Goal: Information Seeking & Learning: Learn about a topic

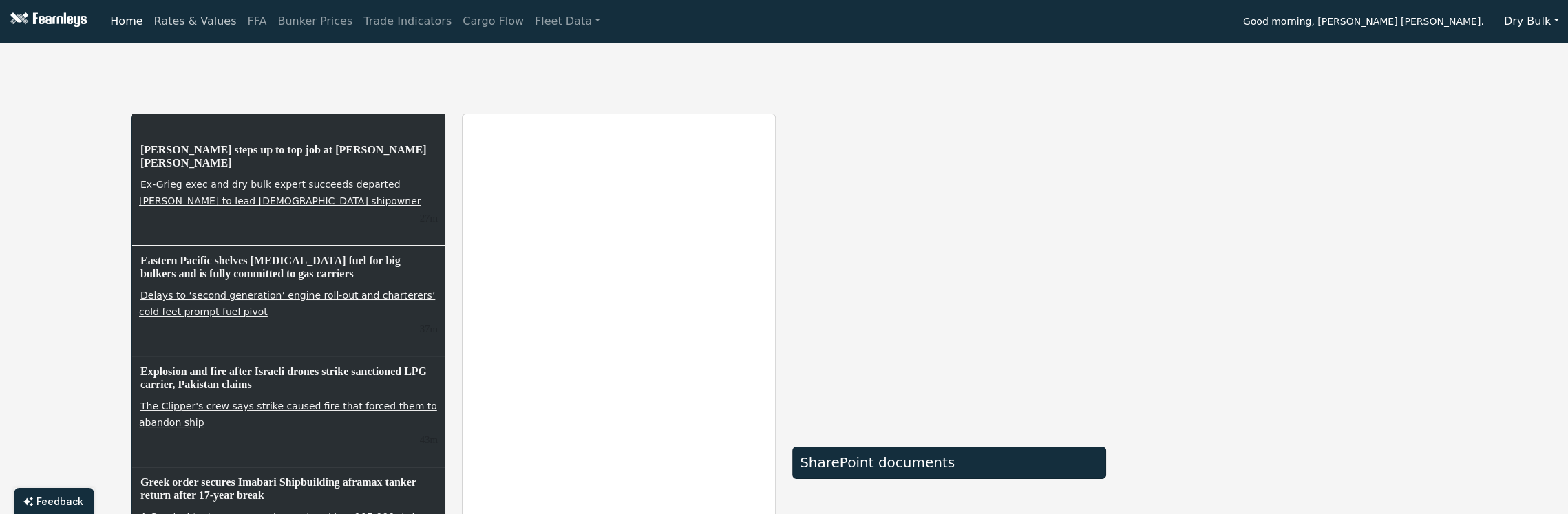
click at [161, 23] on link "Rates & Values" at bounding box center [195, 21] width 94 height 28
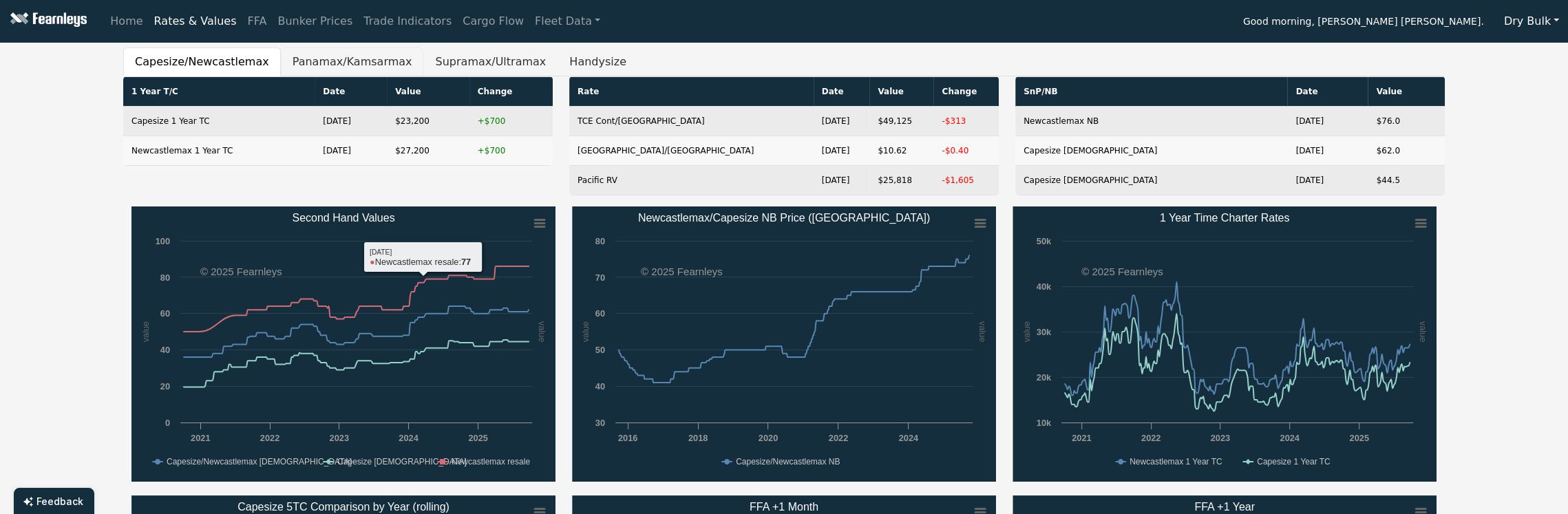
click at [304, 54] on button "Panamax/Kamsarmax" at bounding box center [352, 62] width 143 height 29
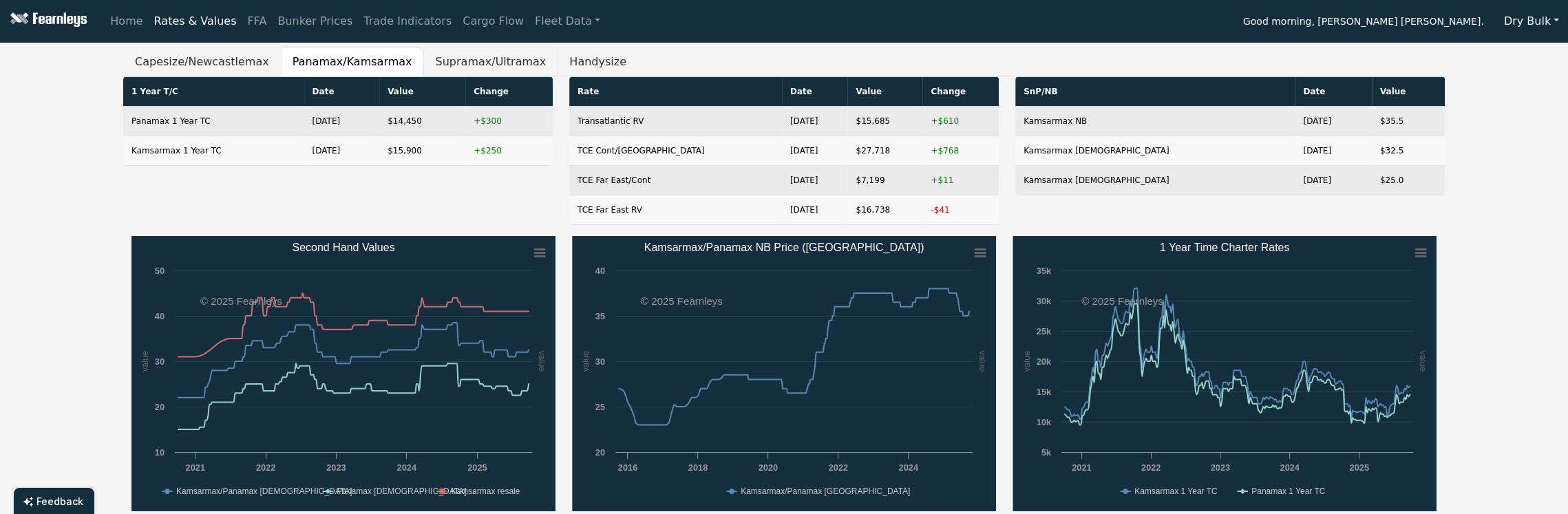
click at [424, 65] on button "Supramax/Ultramax" at bounding box center [490, 62] width 134 height 29
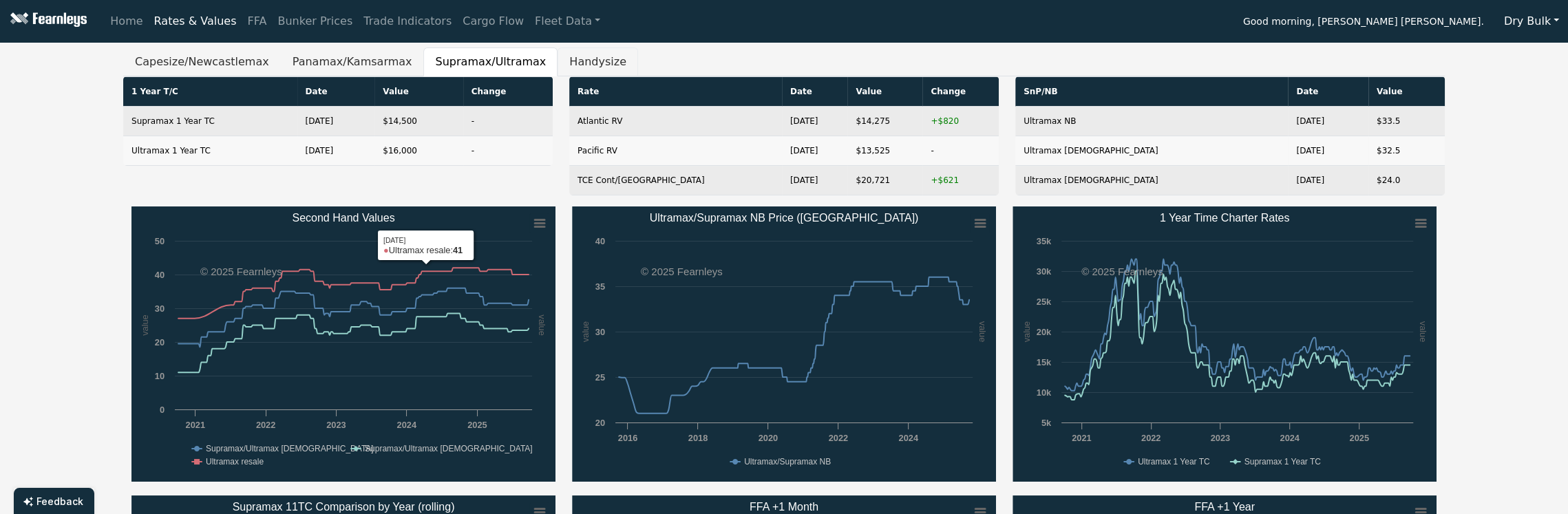
click at [557, 60] on button "Handysize" at bounding box center [597, 62] width 81 height 29
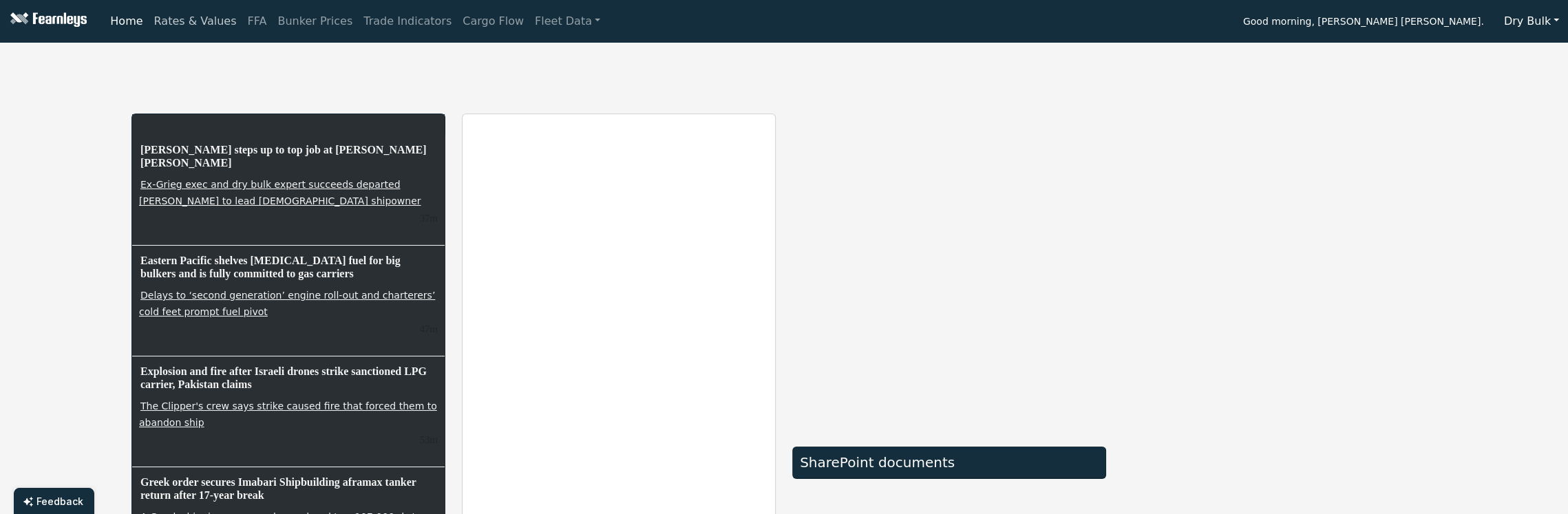
click at [213, 24] on link "Rates & Values" at bounding box center [195, 21] width 94 height 28
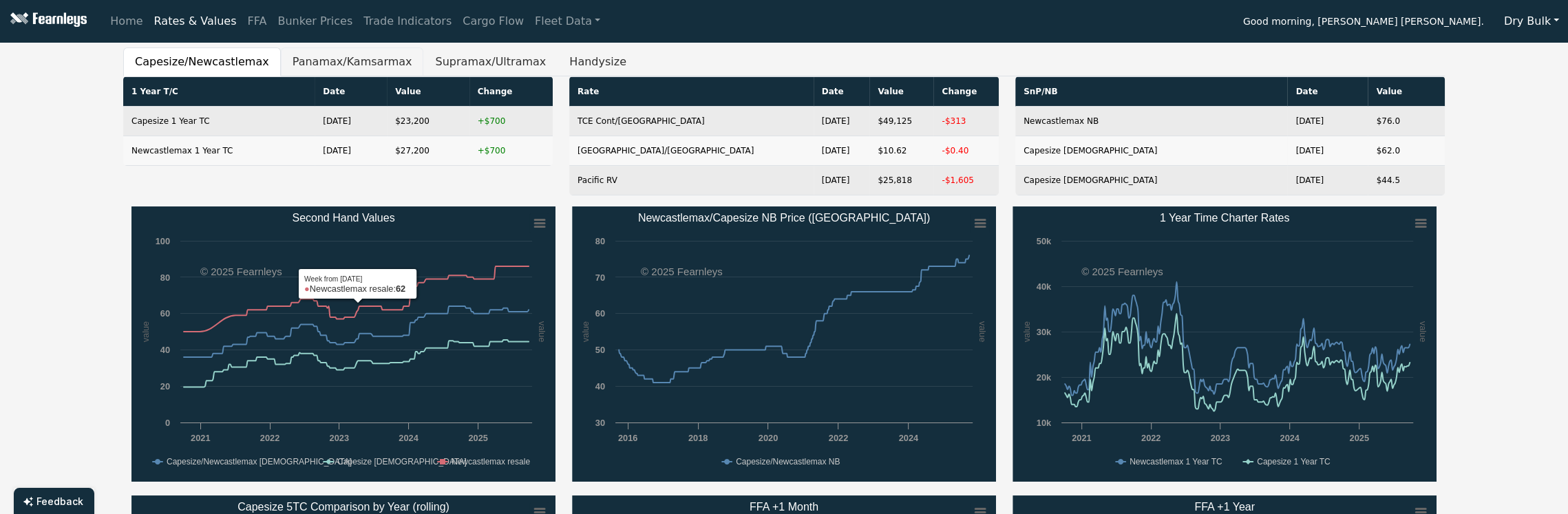
click at [343, 65] on button "Panamax/Kamsarmax" at bounding box center [352, 62] width 143 height 29
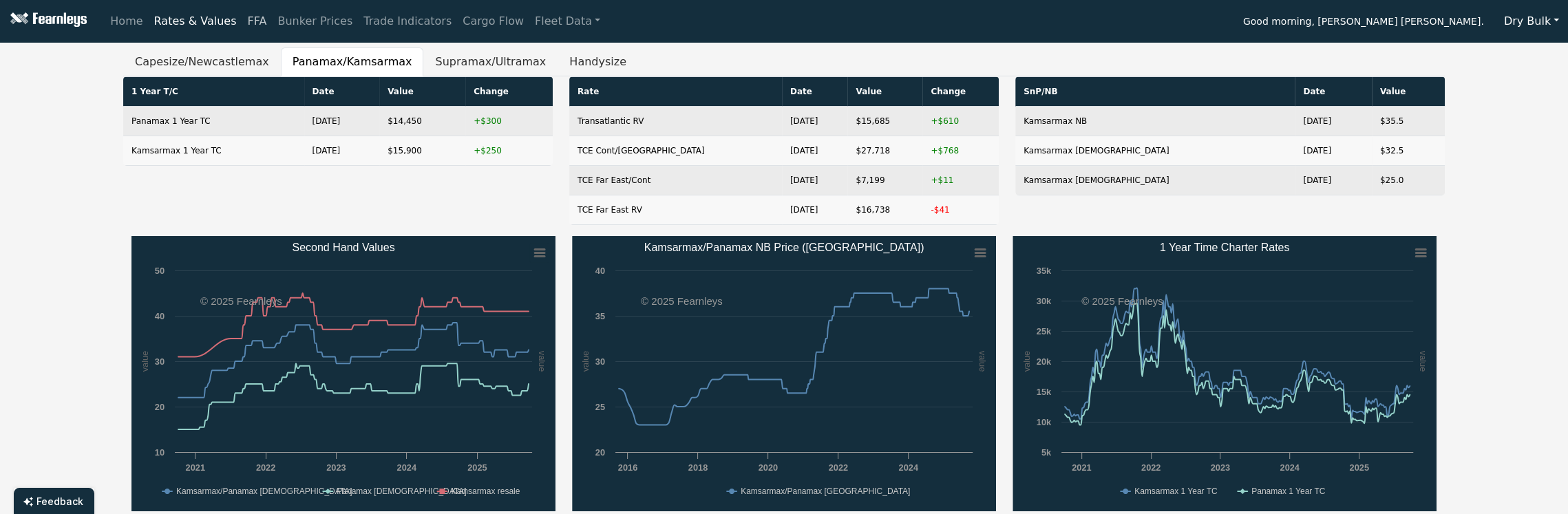
click at [242, 17] on link "FFA" at bounding box center [257, 21] width 31 height 28
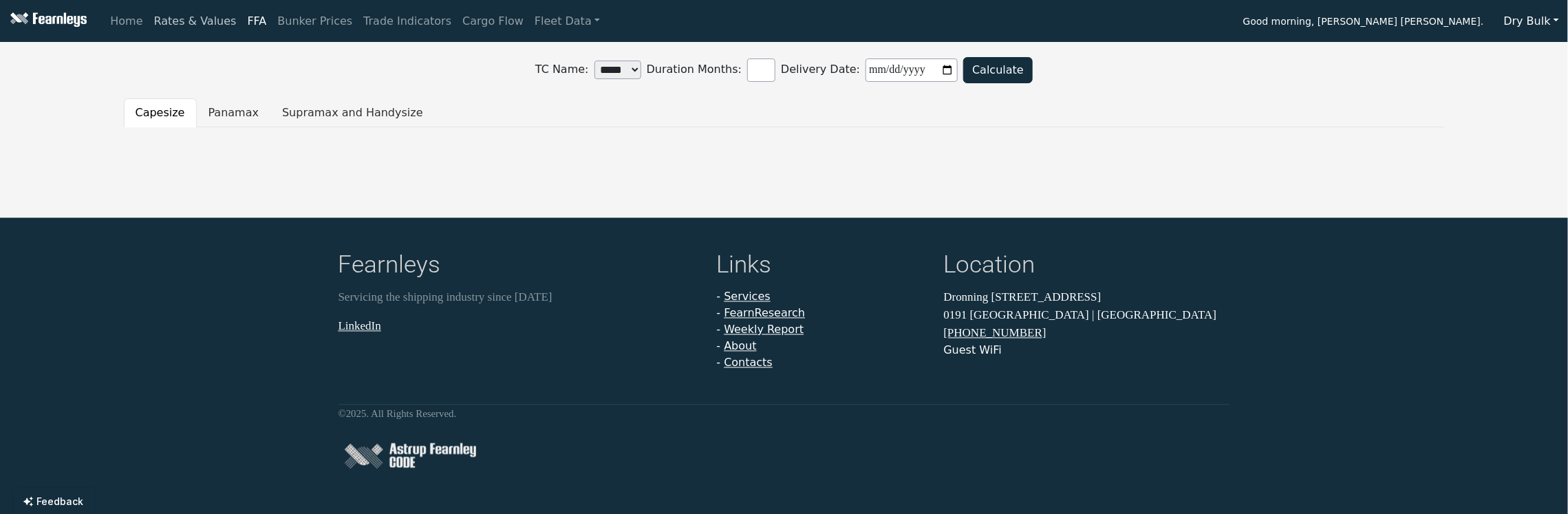
click at [190, 20] on link "Rates & Values" at bounding box center [195, 21] width 94 height 28
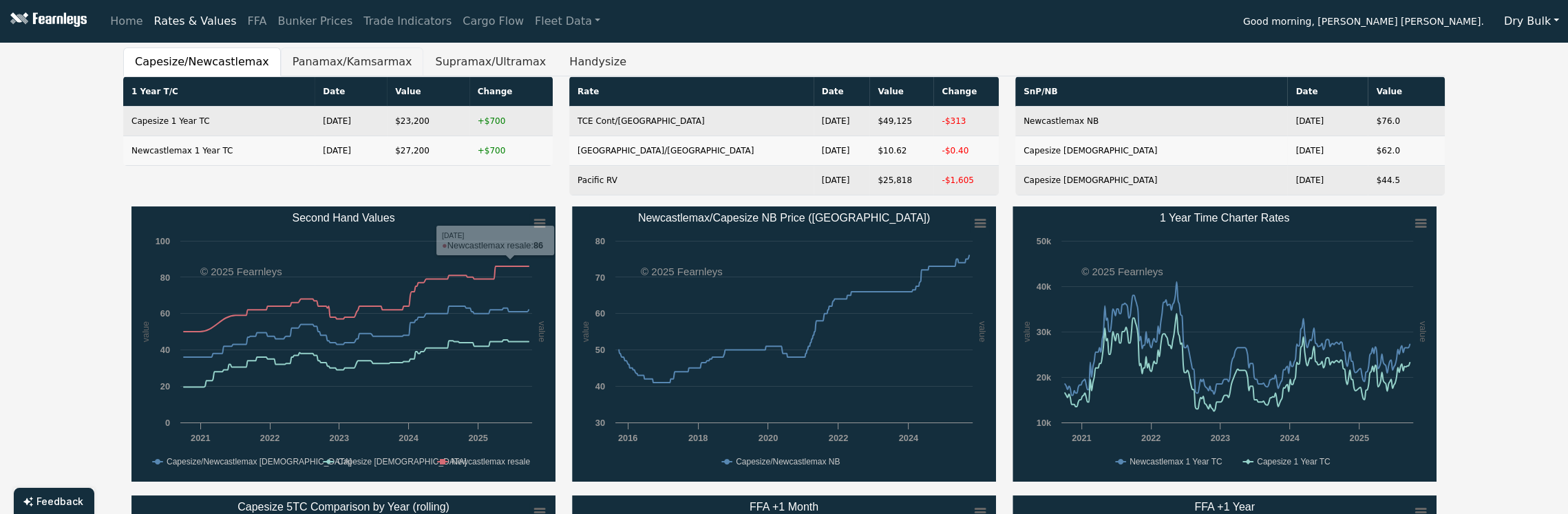
click at [314, 71] on button "Panamax/Kamsarmax" at bounding box center [352, 62] width 143 height 29
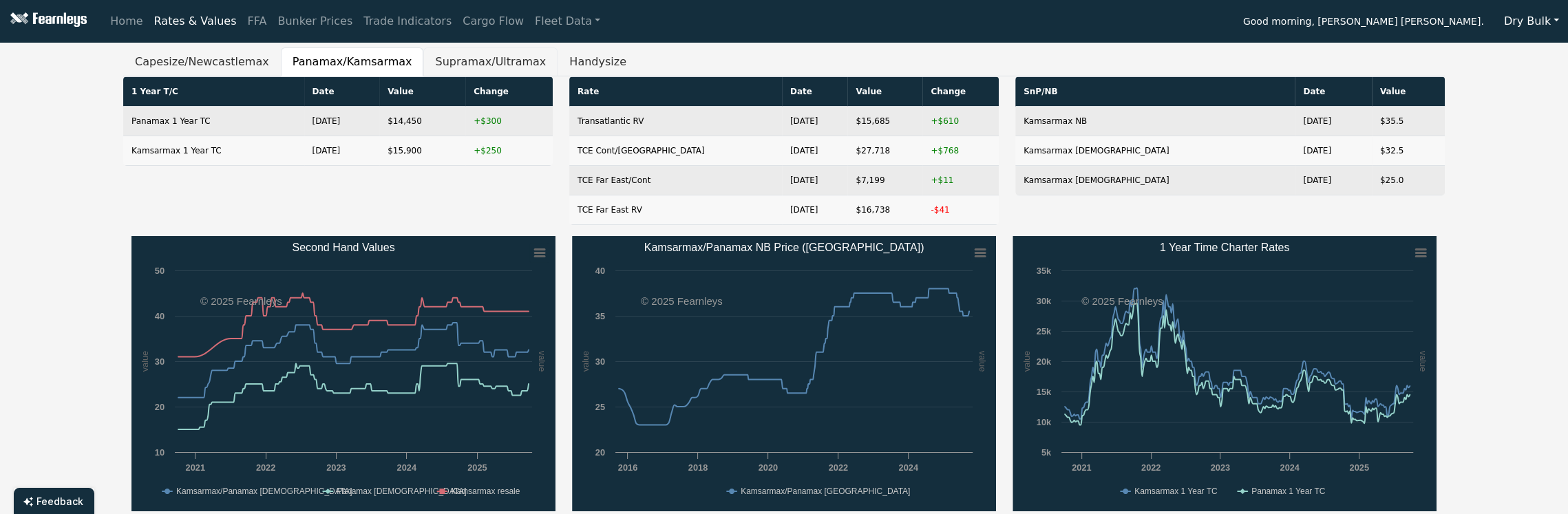
click at [427, 59] on button "Supramax/Ultramax" at bounding box center [490, 62] width 134 height 29
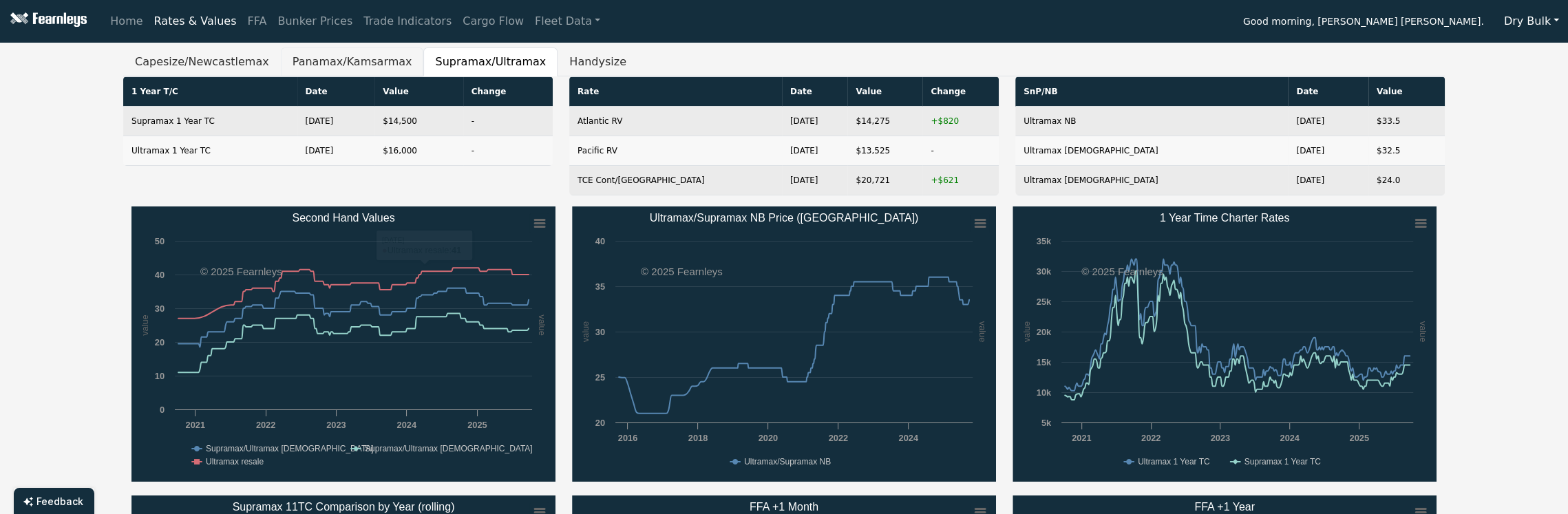
click at [341, 61] on button "Panamax/Kamsarmax" at bounding box center [352, 62] width 143 height 29
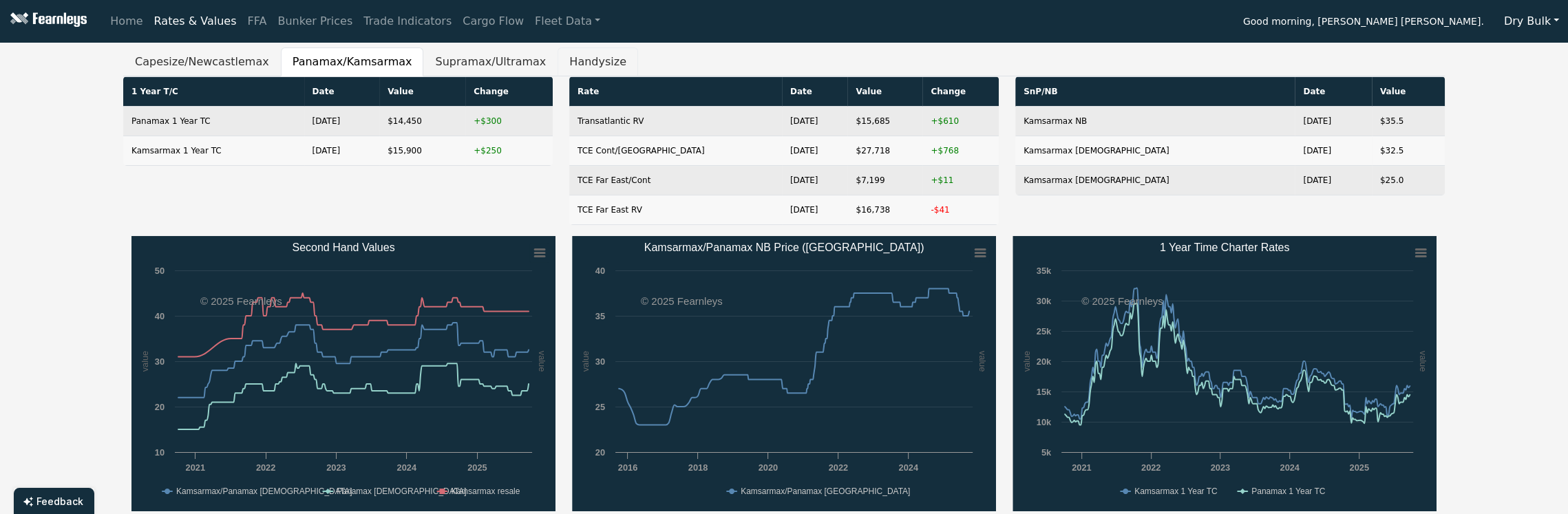
click at [557, 63] on button "Handysize" at bounding box center [597, 62] width 81 height 29
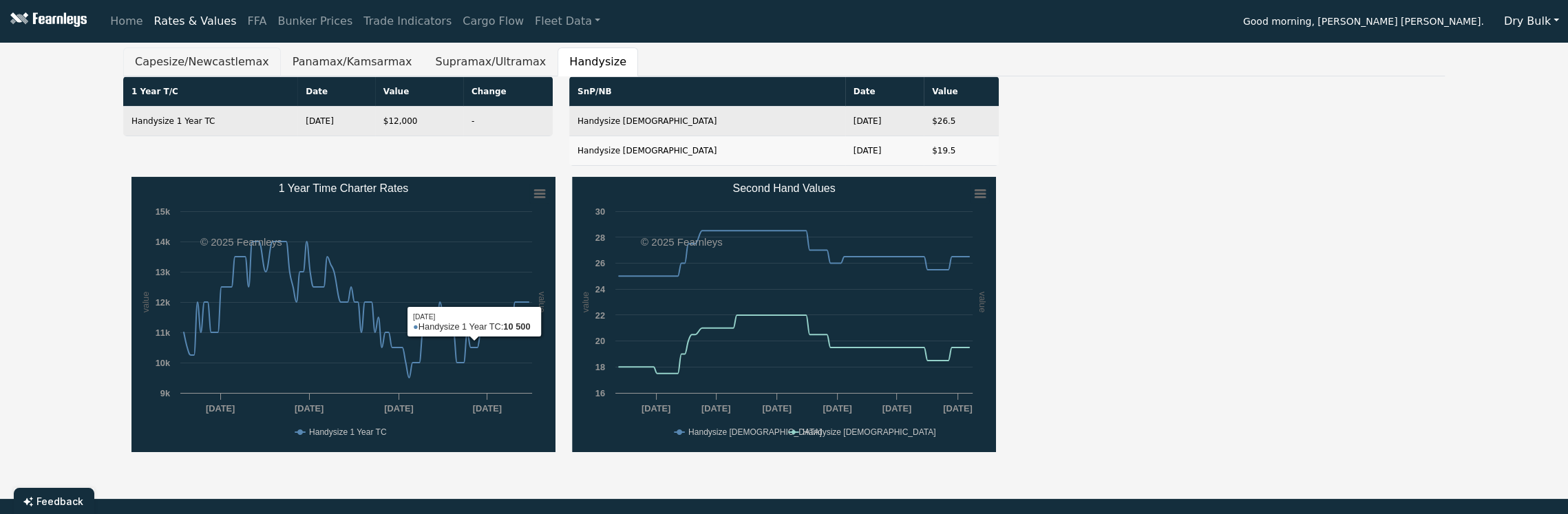
click at [215, 67] on button "Capesize/Newcastlemax" at bounding box center [202, 62] width 158 height 29
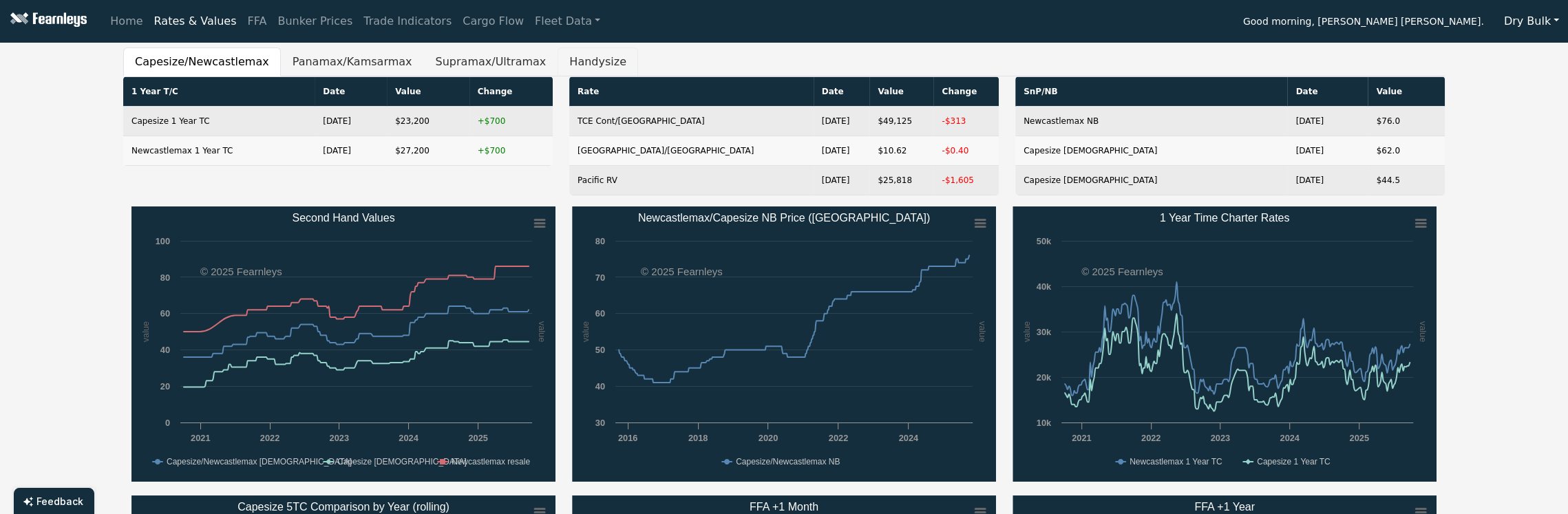
click at [574, 70] on button "Handysize" at bounding box center [597, 62] width 81 height 29
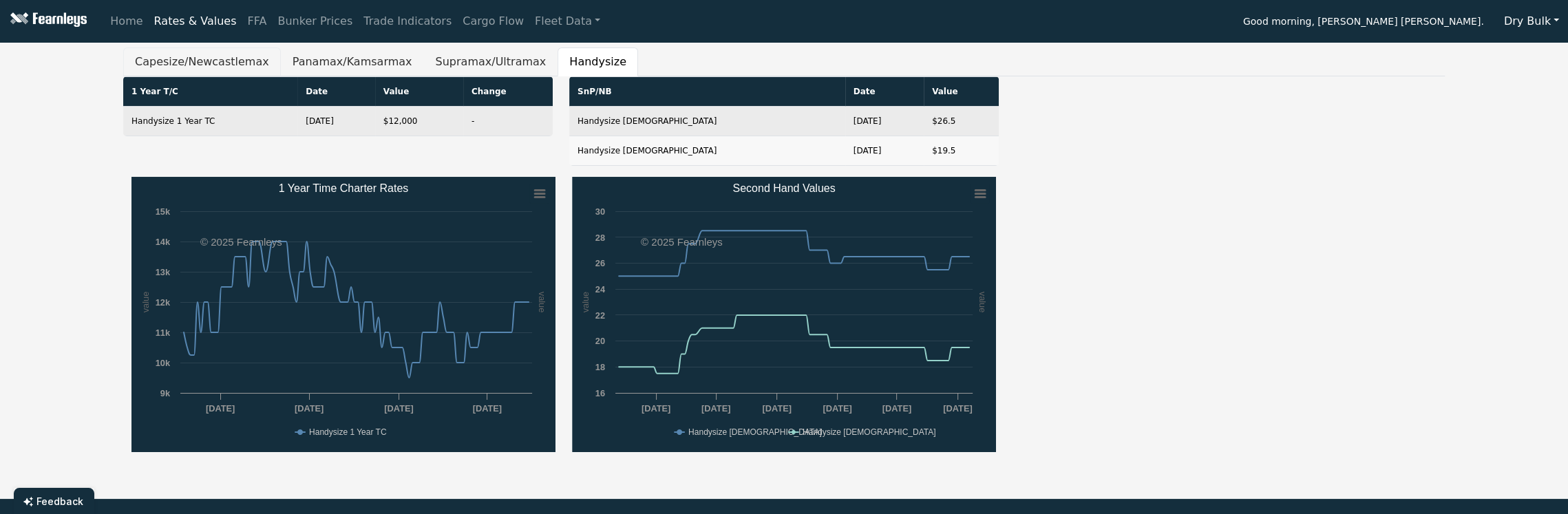
click at [241, 55] on button "Capesize/Newcastlemax" at bounding box center [202, 62] width 158 height 29
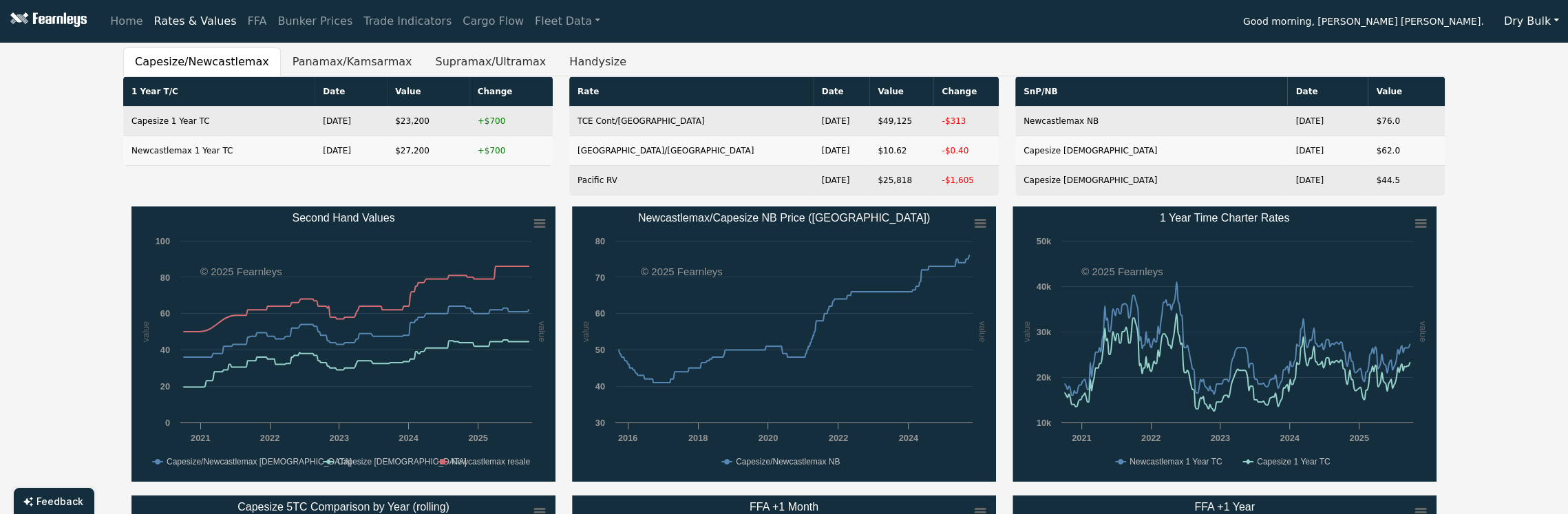
click at [1527, 26] on button "Dry Bulk" at bounding box center [1531, 21] width 73 height 26
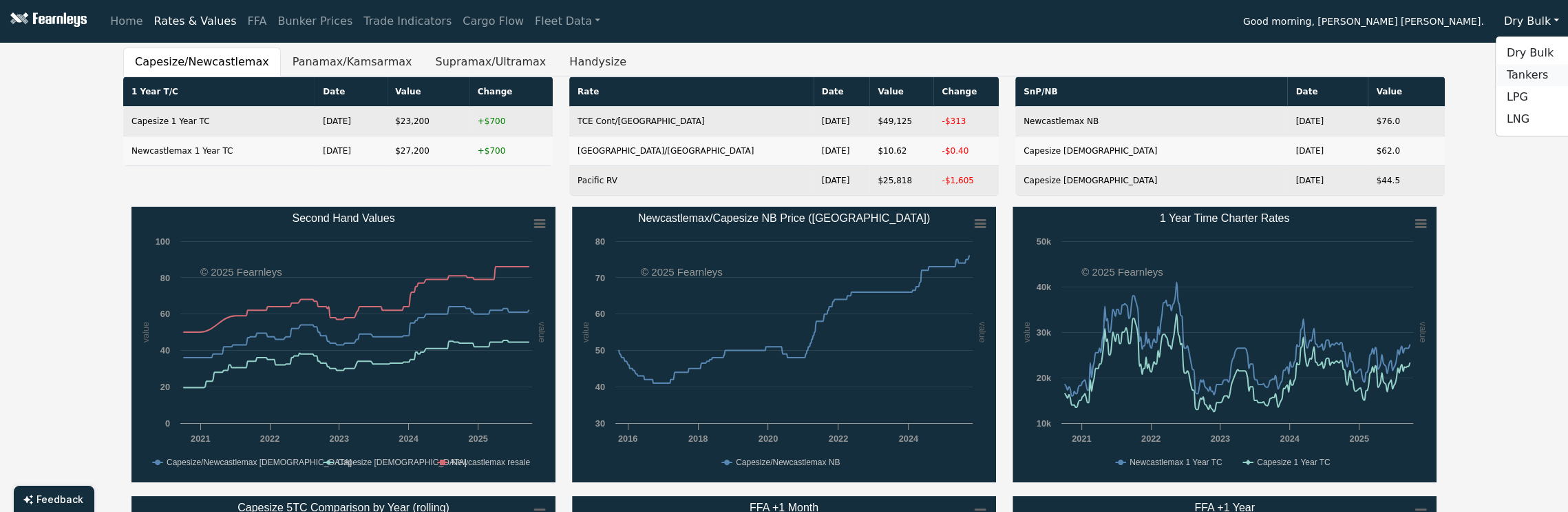
click at [1524, 71] on link "Tankers" at bounding box center [1550, 75] width 109 height 22
